Goal: Check status: Check status

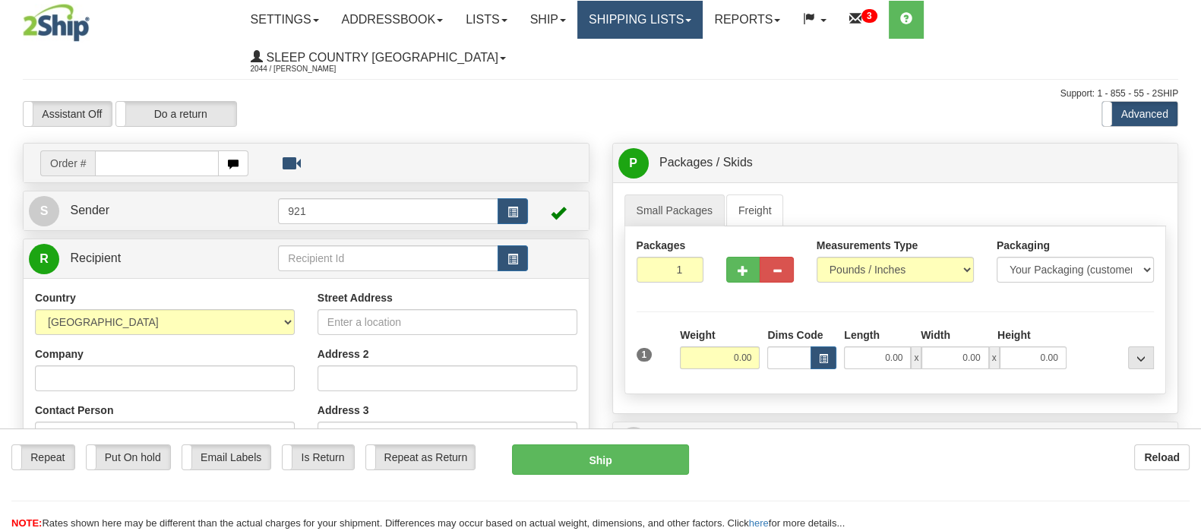
click at [703, 11] on link "Shipping lists" at bounding box center [639, 20] width 125 height 38
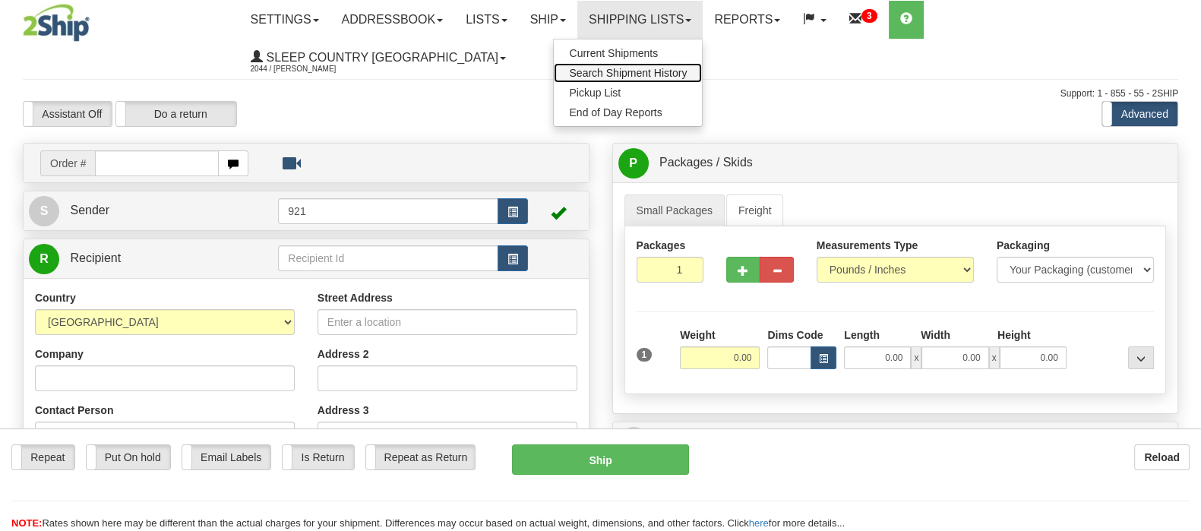
click at [687, 71] on span "Search Shipment History" at bounding box center [628, 73] width 118 height 12
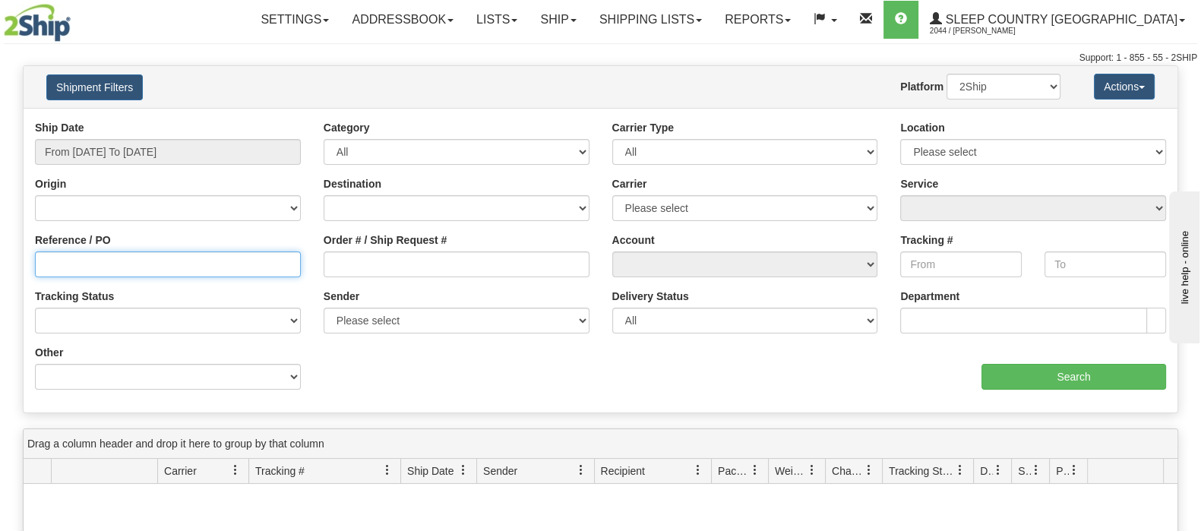
click at [87, 264] on input "Reference / PO" at bounding box center [168, 264] width 266 height 26
paste input "9002I031339"
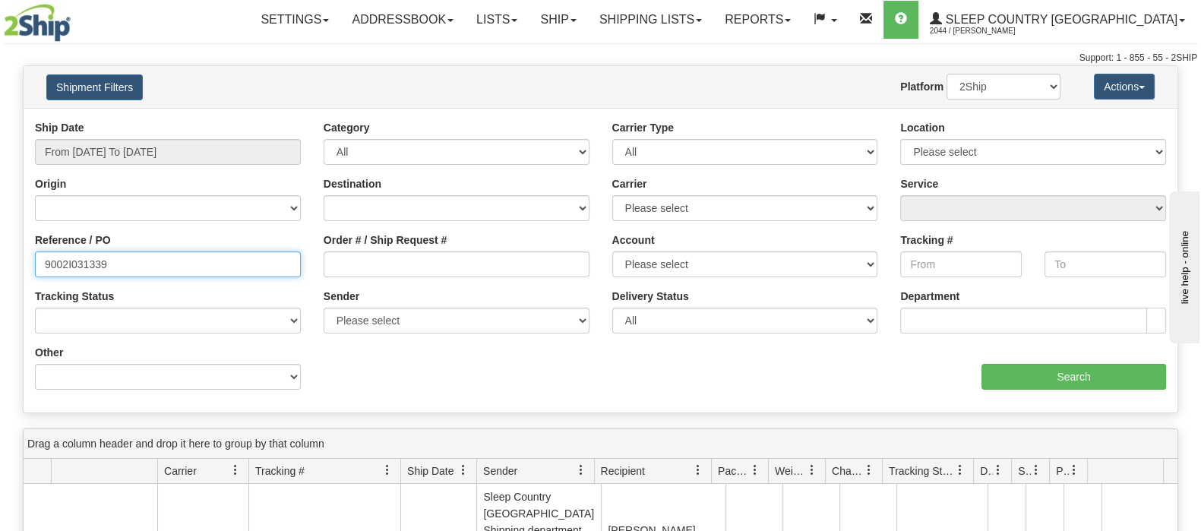
type input "9002I031339"
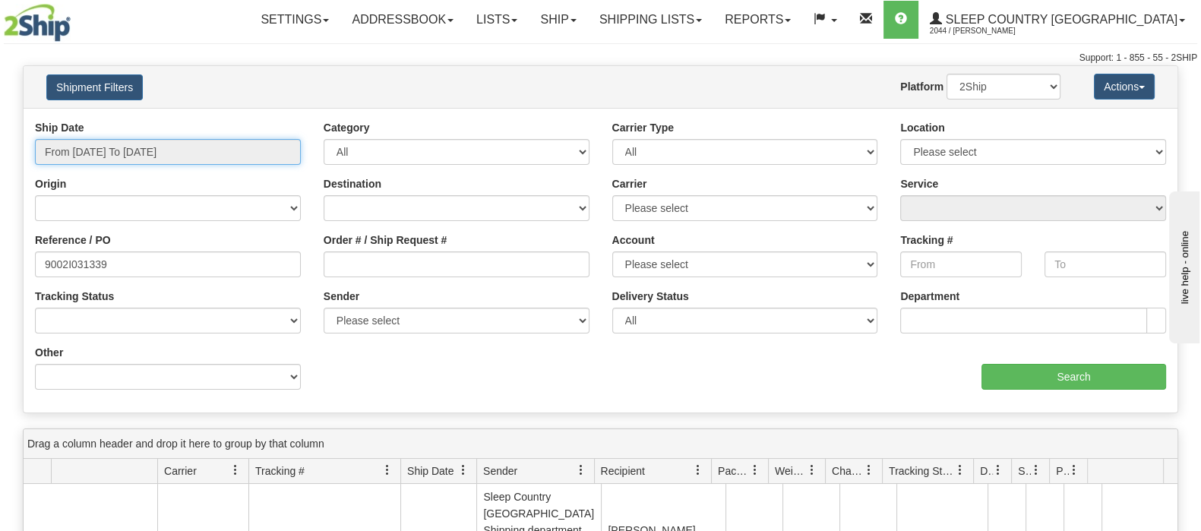
click at [95, 142] on input "From 08/27/2025 To 08/28/2025" at bounding box center [168, 152] width 266 height 26
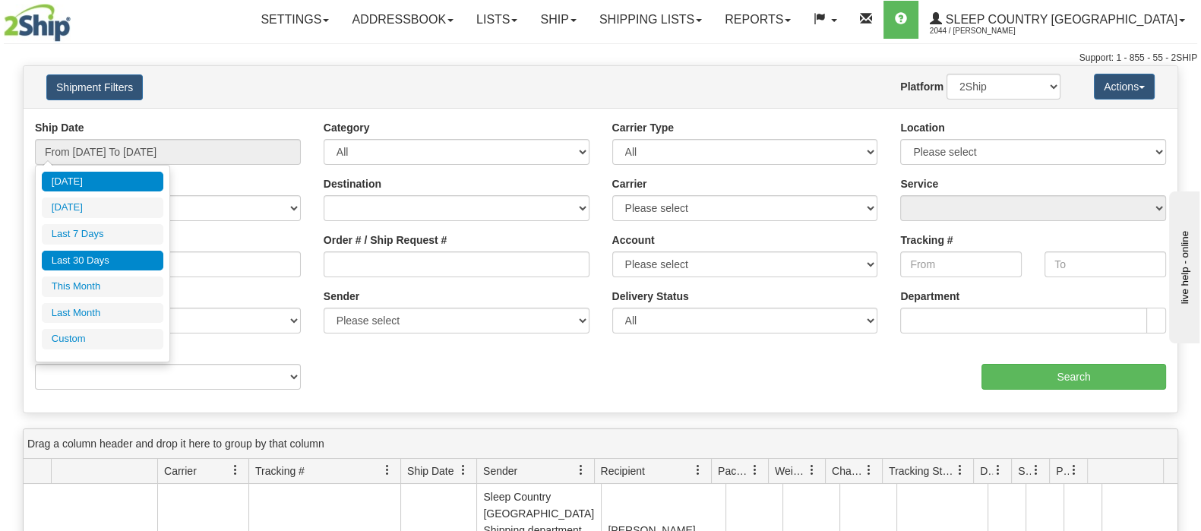
click at [94, 255] on li "Last 30 Days" at bounding box center [103, 261] width 122 height 21
type input "From 07/30/2025 To 08/28/2025"
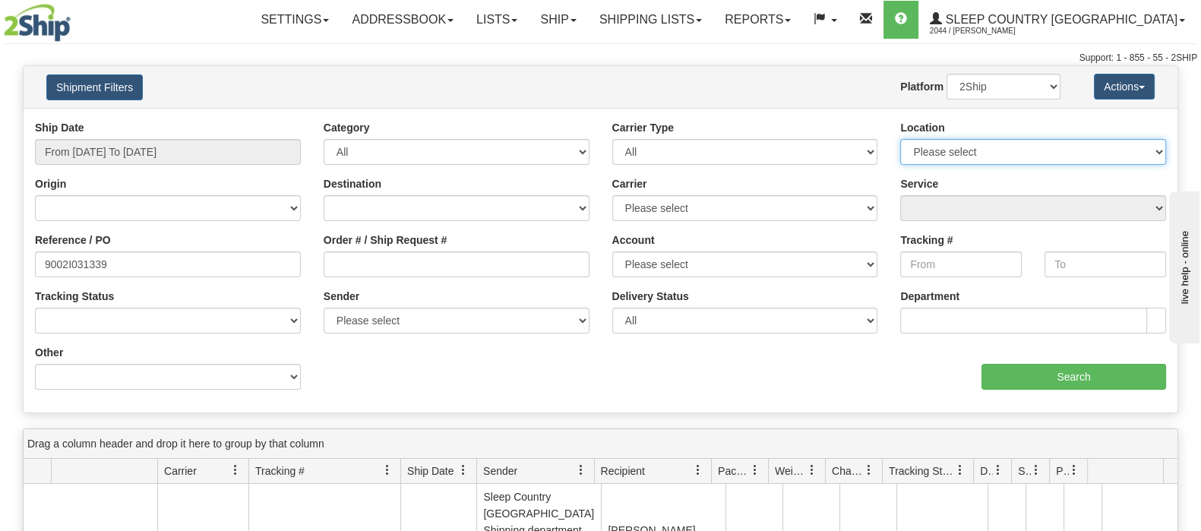
click at [1133, 153] on select "Please select Old Toronto DC 921 922 93 94 97 390 915 916 98 902 95 96 90 91 92…" at bounding box center [1033, 152] width 266 height 26
select select "6710"
click at [900, 139] on select "Please select Old Toronto DC 921 922 93 94 97 390 915 916 98 902 95 96 90 91 92…" at bounding box center [1033, 152] width 266 height 26
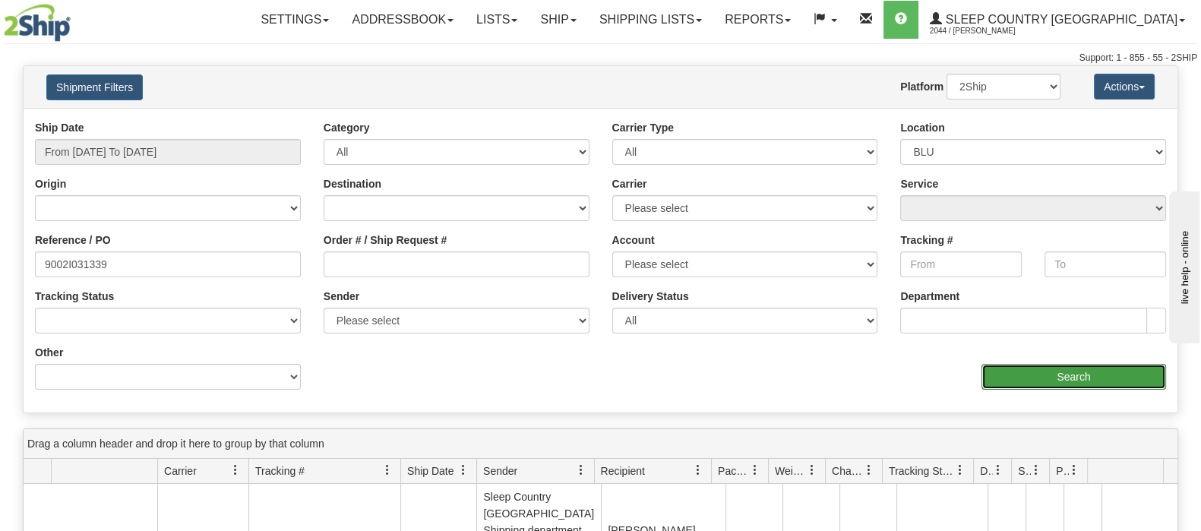
click at [1057, 374] on input "Search" at bounding box center [1074, 377] width 185 height 26
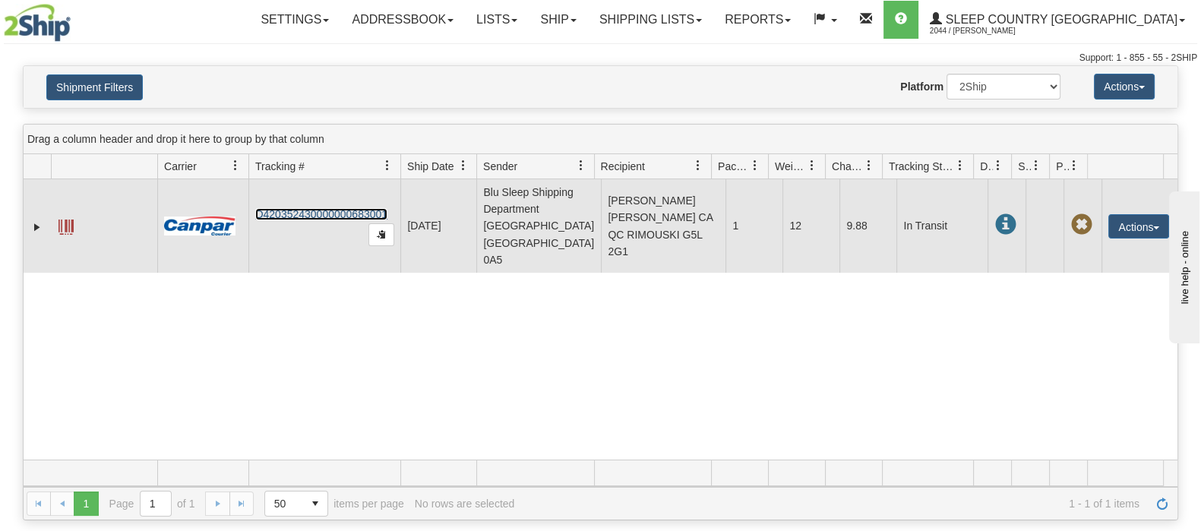
click at [311, 210] on link "D420352430000000683001" at bounding box center [321, 214] width 132 height 12
